Goal: Transaction & Acquisition: Purchase product/service

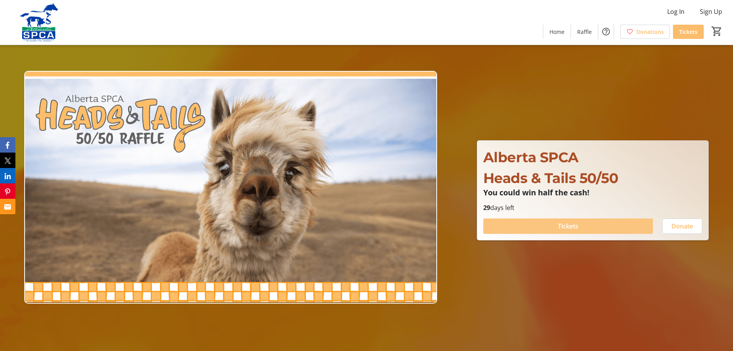
click at [581, 227] on span at bounding box center [569, 226] width 170 height 18
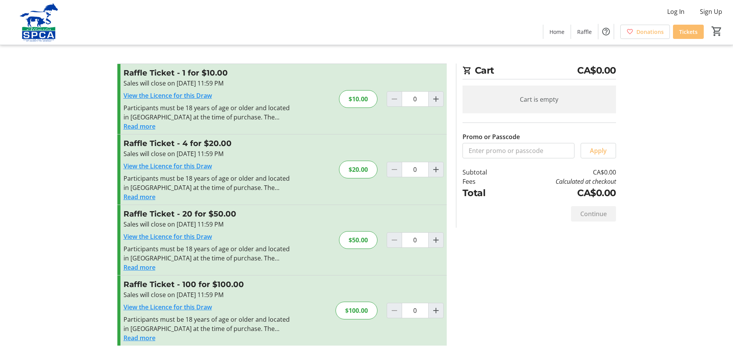
scroll to position [4, 0]
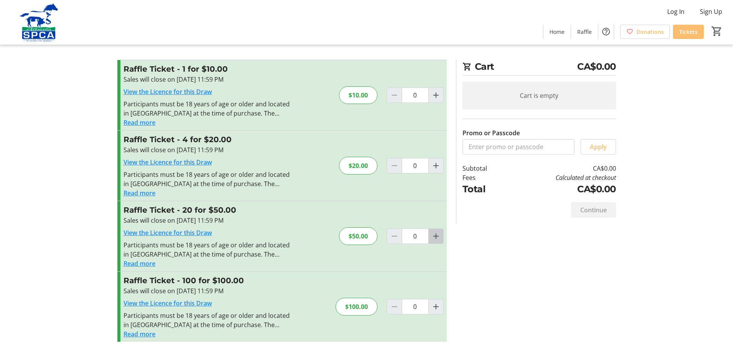
click at [435, 236] on mat-icon "Increment by one" at bounding box center [436, 235] width 9 height 9
type input "1"
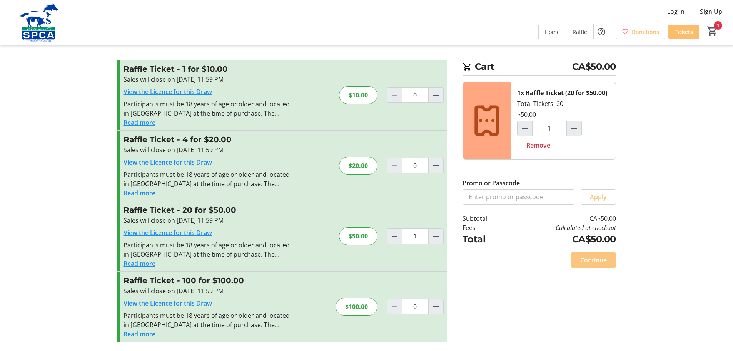
click at [602, 259] on span "Continue" at bounding box center [594, 259] width 27 height 9
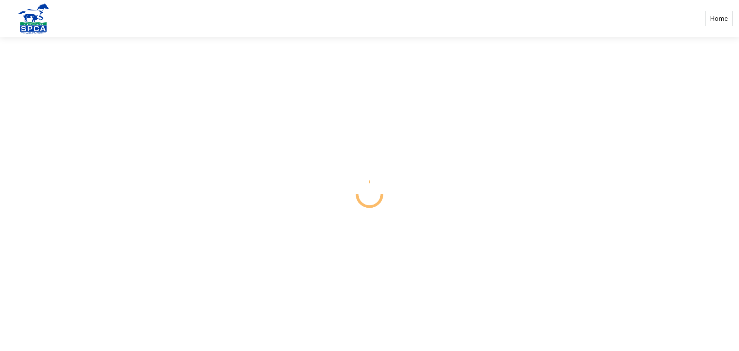
select select "CA"
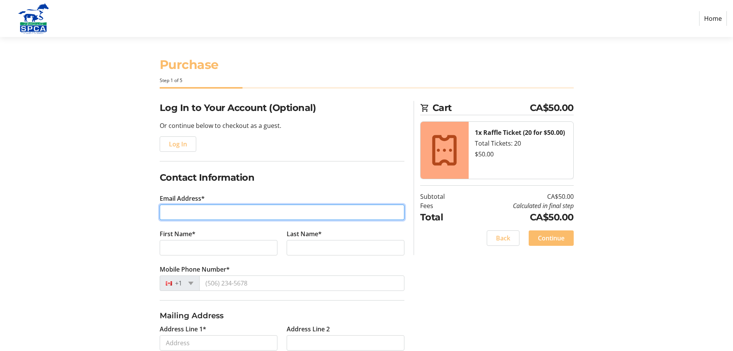
click at [170, 213] on input "Email Address*" at bounding box center [282, 211] width 245 height 15
type input "[EMAIL_ADDRESS][DOMAIN_NAME]"
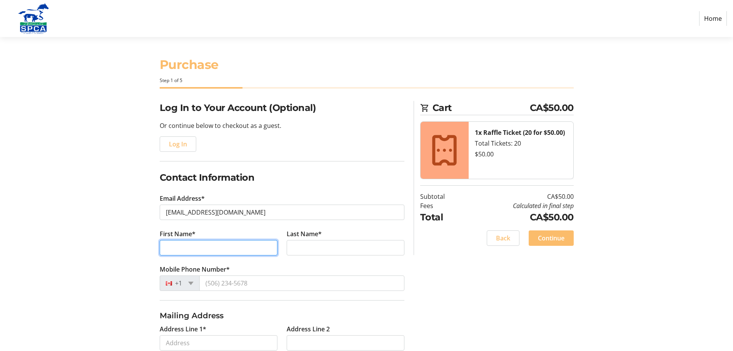
click at [189, 247] on input "First Name*" at bounding box center [219, 247] width 118 height 15
type input "[PERSON_NAME]"
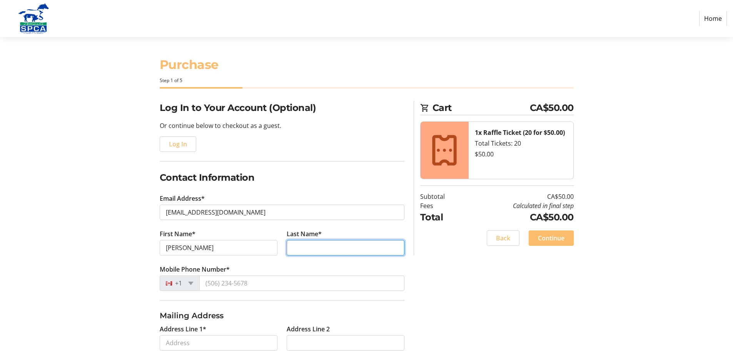
click at [300, 246] on input "Last Name*" at bounding box center [346, 247] width 118 height 15
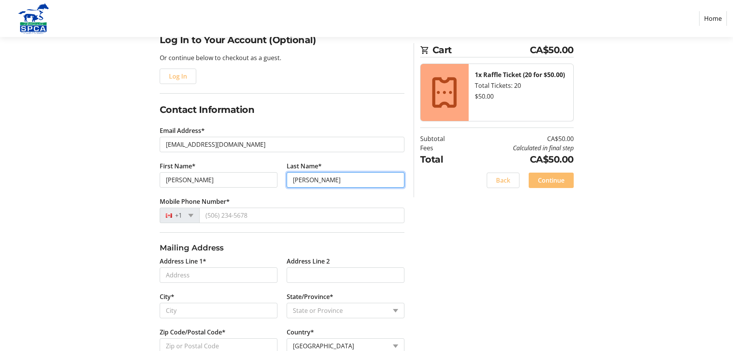
scroll to position [77, 0]
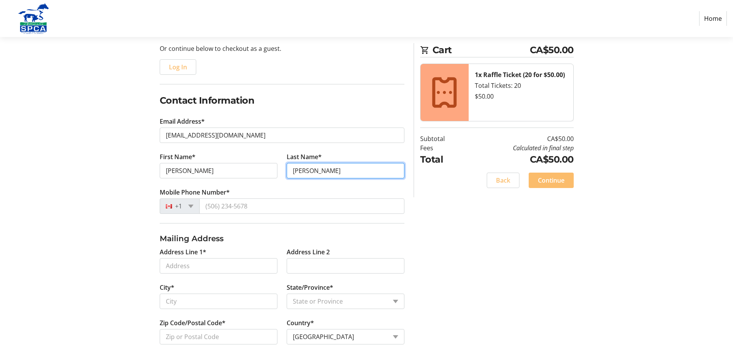
type input "[PERSON_NAME]"
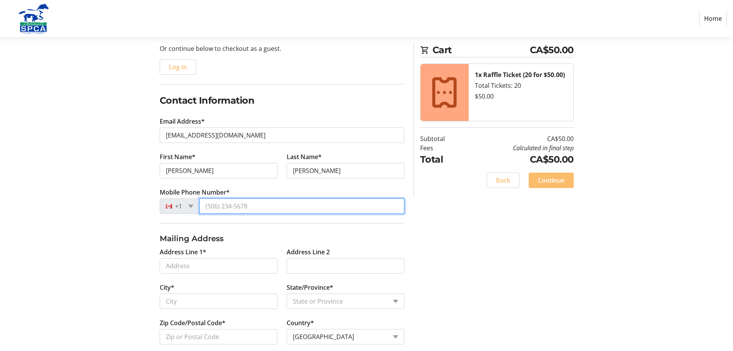
drag, startPoint x: 207, startPoint y: 205, endPoint x: 287, endPoint y: 208, distance: 80.5
click at [287, 208] on input "Mobile Phone Number*" at bounding box center [301, 205] width 205 height 15
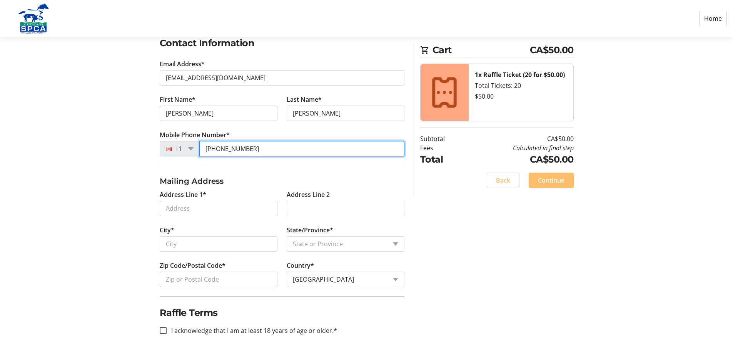
scroll to position [137, 0]
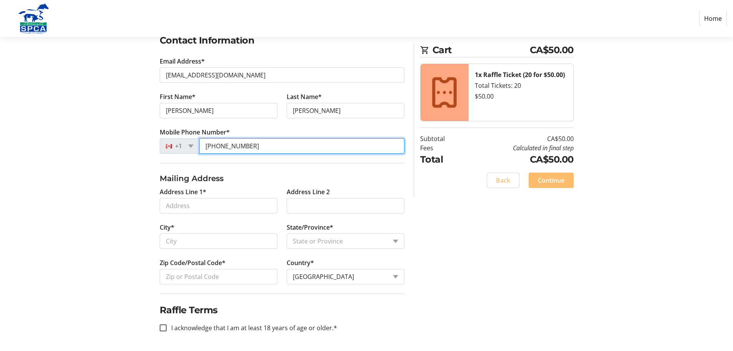
type input "[PHONE_NUMBER]"
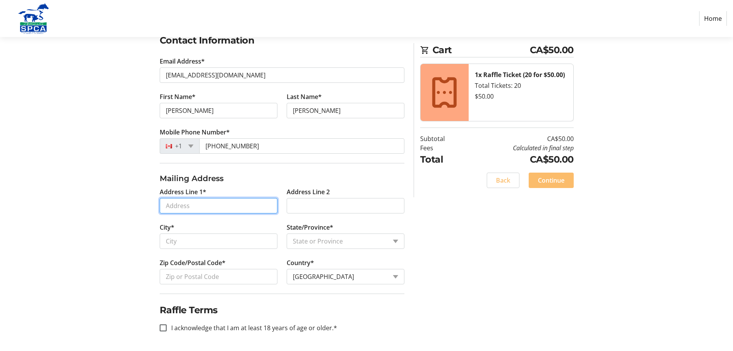
click at [171, 205] on input "Address Line 1*" at bounding box center [219, 205] width 118 height 15
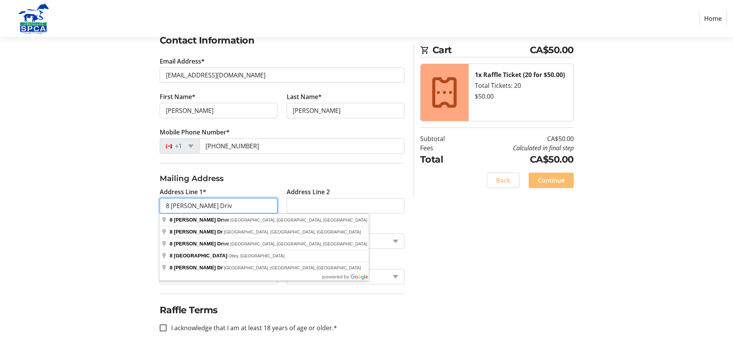
type input "[STREET_ADDRESS][PERSON_NAME]"
click at [214, 204] on input "[STREET_ADDRESS][PERSON_NAME]" at bounding box center [219, 205] width 118 height 15
select select
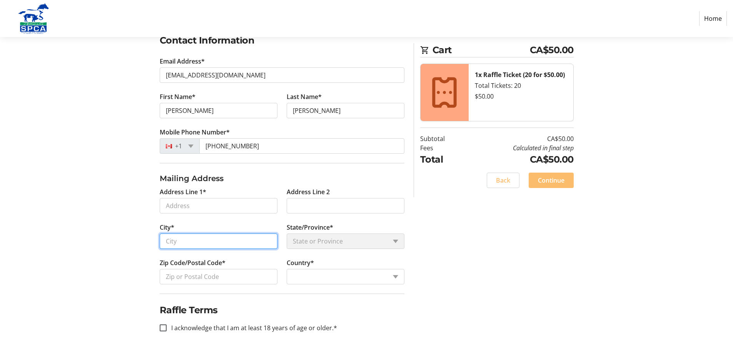
click at [174, 241] on tr-form-field "City*" at bounding box center [218, 240] width 127 height 35
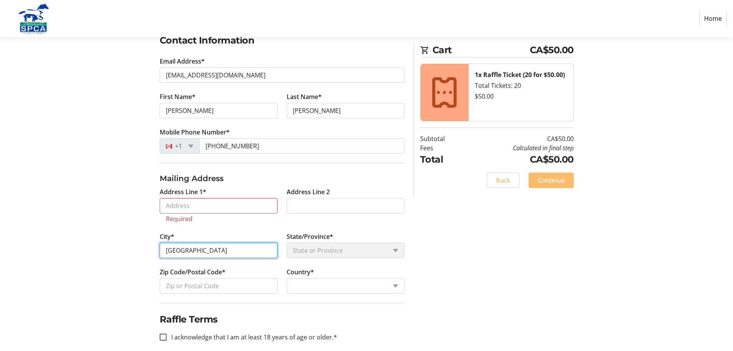
type input "[GEOGRAPHIC_DATA]"
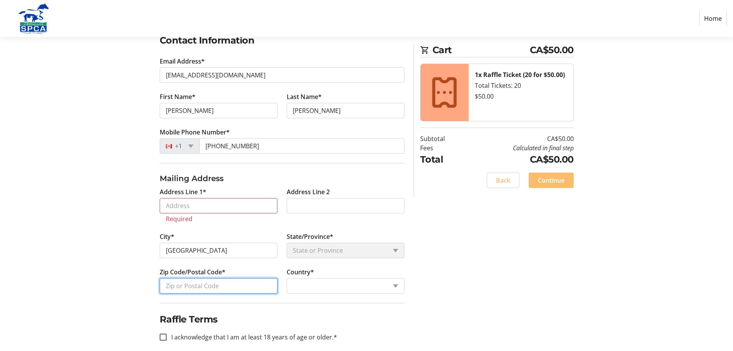
click at [176, 288] on input "Zip Code/Postal Code*" at bounding box center [219, 285] width 118 height 15
type input "T7X 2P5"
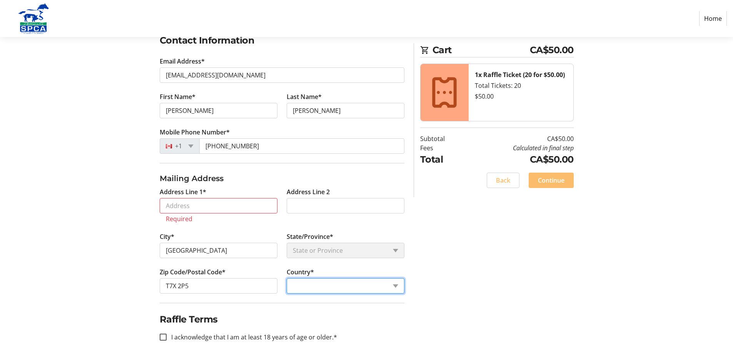
click at [398, 285] on select "Country Country [GEOGRAPHIC_DATA] [GEOGRAPHIC_DATA] [GEOGRAPHIC_DATA] [GEOGRAPH…" at bounding box center [346, 285] width 118 height 15
select select "CA"
click at [287, 278] on select "Country Country [GEOGRAPHIC_DATA] [GEOGRAPHIC_DATA] [GEOGRAPHIC_DATA] [GEOGRAPH…" at bounding box center [346, 285] width 118 height 15
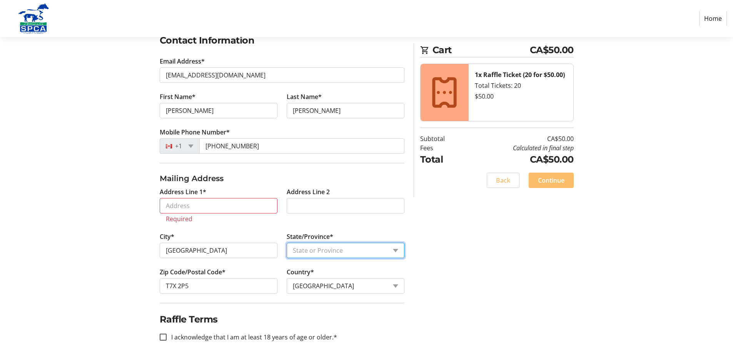
click at [310, 244] on select "State or Province State or Province [GEOGRAPHIC_DATA] [GEOGRAPHIC_DATA] [GEOGRA…" at bounding box center [346, 250] width 118 height 15
select select "AB"
click at [287, 243] on select "State or Province State or Province [GEOGRAPHIC_DATA] [GEOGRAPHIC_DATA] [GEOGRA…" at bounding box center [346, 250] width 118 height 15
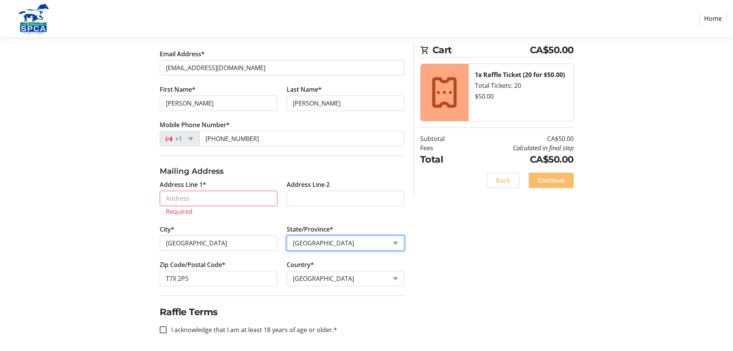
scroll to position [146, 0]
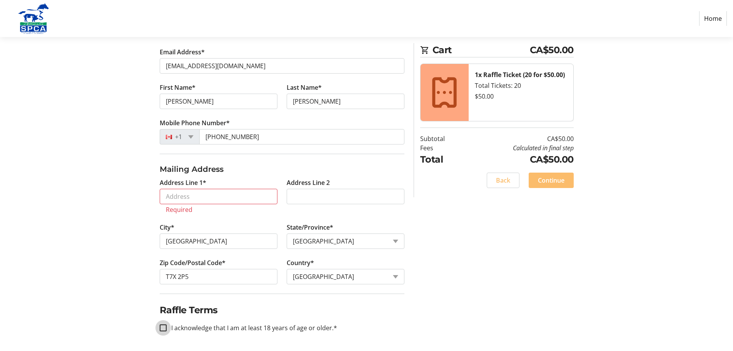
click at [163, 325] on input "I acknowledge that I am at least 18 years of age or older.*" at bounding box center [163, 327] width 7 height 7
checkbox input "true"
click at [561, 181] on span "Continue" at bounding box center [551, 180] width 27 height 9
click at [166, 194] on input "Address Line 1*" at bounding box center [219, 196] width 118 height 15
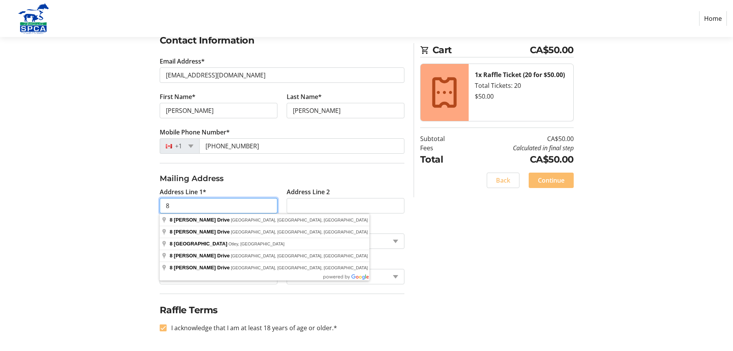
scroll to position [137, 0]
type input "[STREET_ADDRESS][PERSON_NAME]"
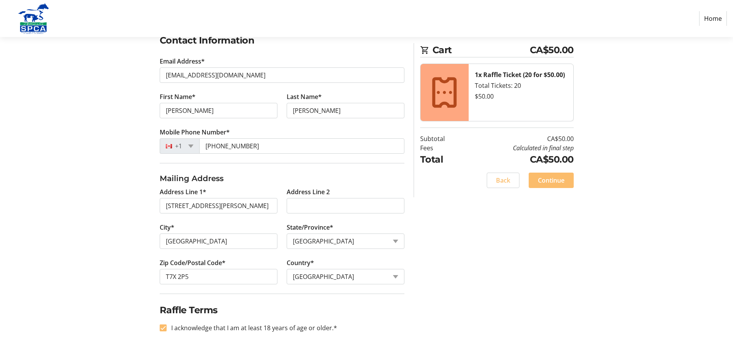
click at [437, 249] on div "Log In to Your Account (Optional) Or continue below to checkout as a guest. Log…" at bounding box center [367, 157] width 508 height 387
click at [550, 181] on span "Continue" at bounding box center [551, 180] width 27 height 9
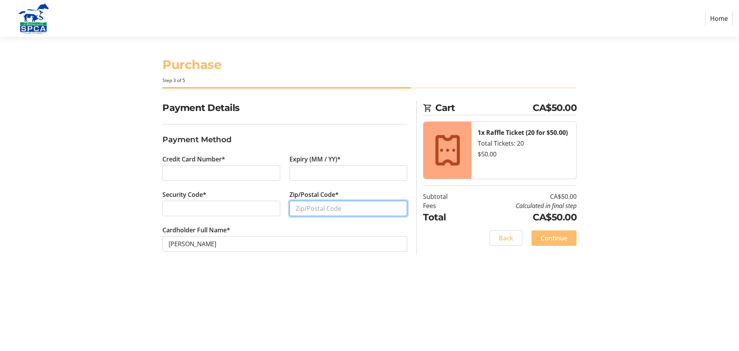
click at [303, 209] on input "Zip/Postal Code*" at bounding box center [349, 208] width 118 height 15
type input "T7X 2P5"
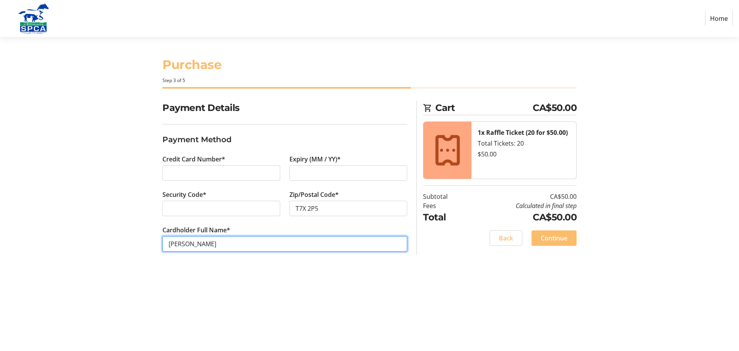
click at [221, 245] on input "[PERSON_NAME]" at bounding box center [284, 243] width 245 height 15
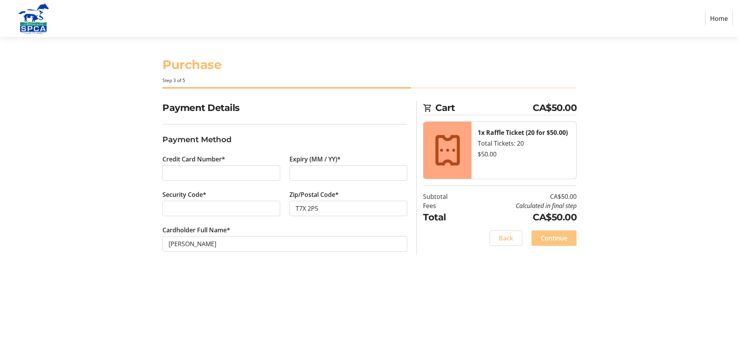
click at [548, 239] on span "Continue" at bounding box center [554, 237] width 27 height 9
